Goal: Task Accomplishment & Management: Use online tool/utility

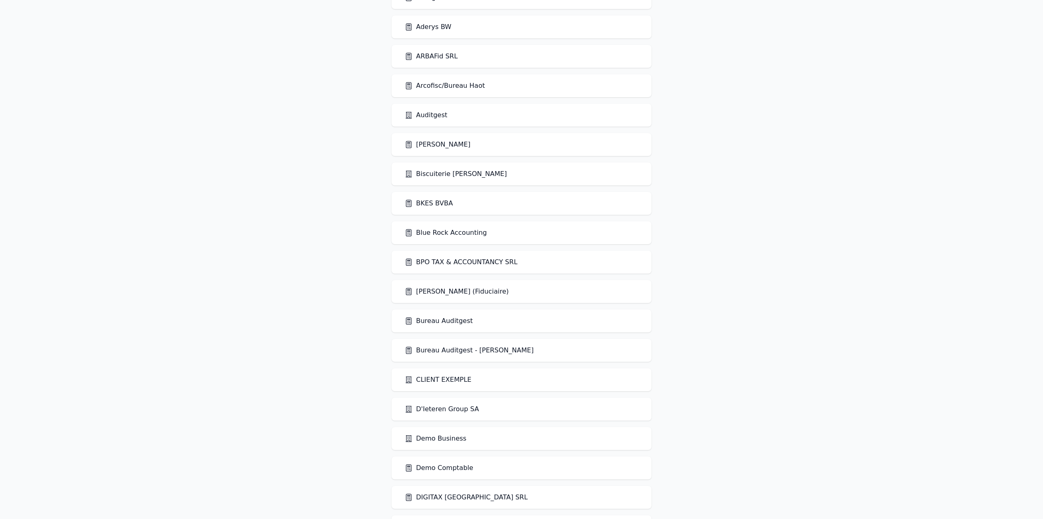
scroll to position [81, 0]
click at [448, 468] on link "Demo Comptable" at bounding box center [438, 468] width 69 height 10
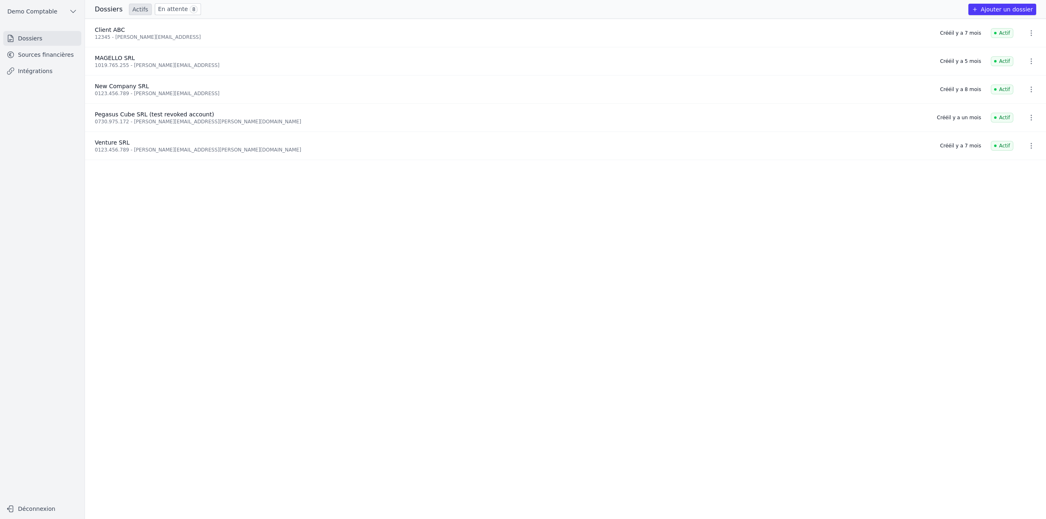
click at [57, 76] on link "Intégrations" at bounding box center [42, 71] width 78 height 15
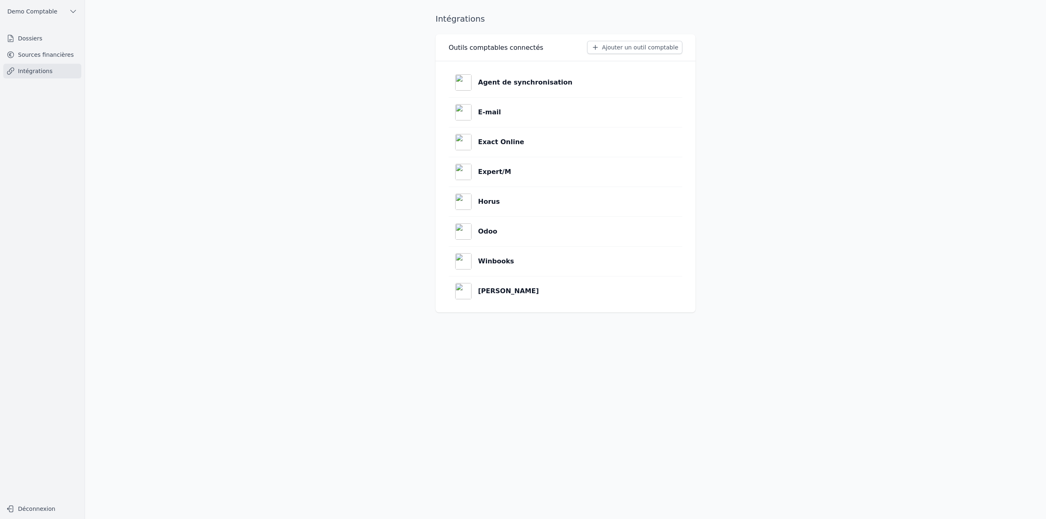
click at [627, 45] on button "Ajouter un outil comptable" at bounding box center [634, 47] width 95 height 13
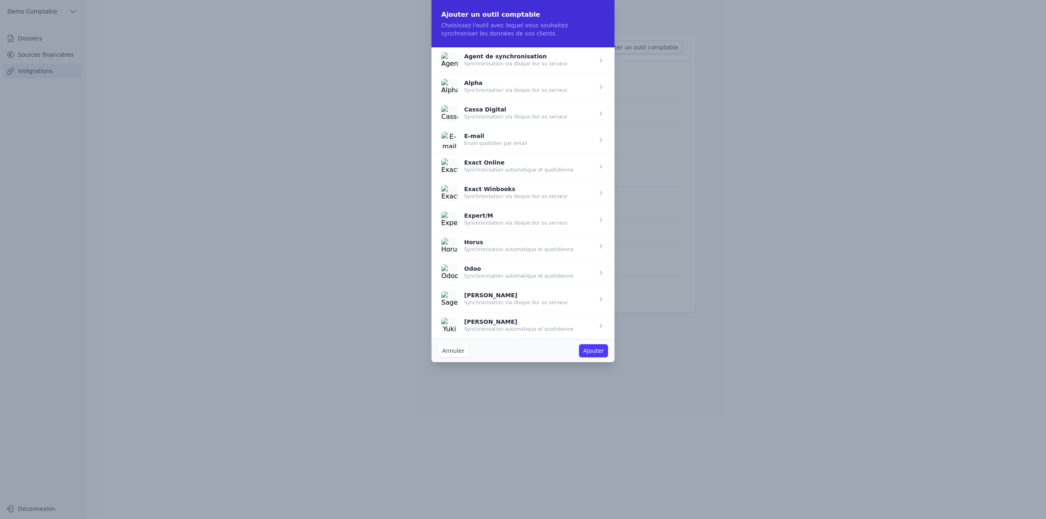
click at [448, 352] on button "Annuler" at bounding box center [453, 350] width 30 height 13
